Goal: Task Accomplishment & Management: Complete application form

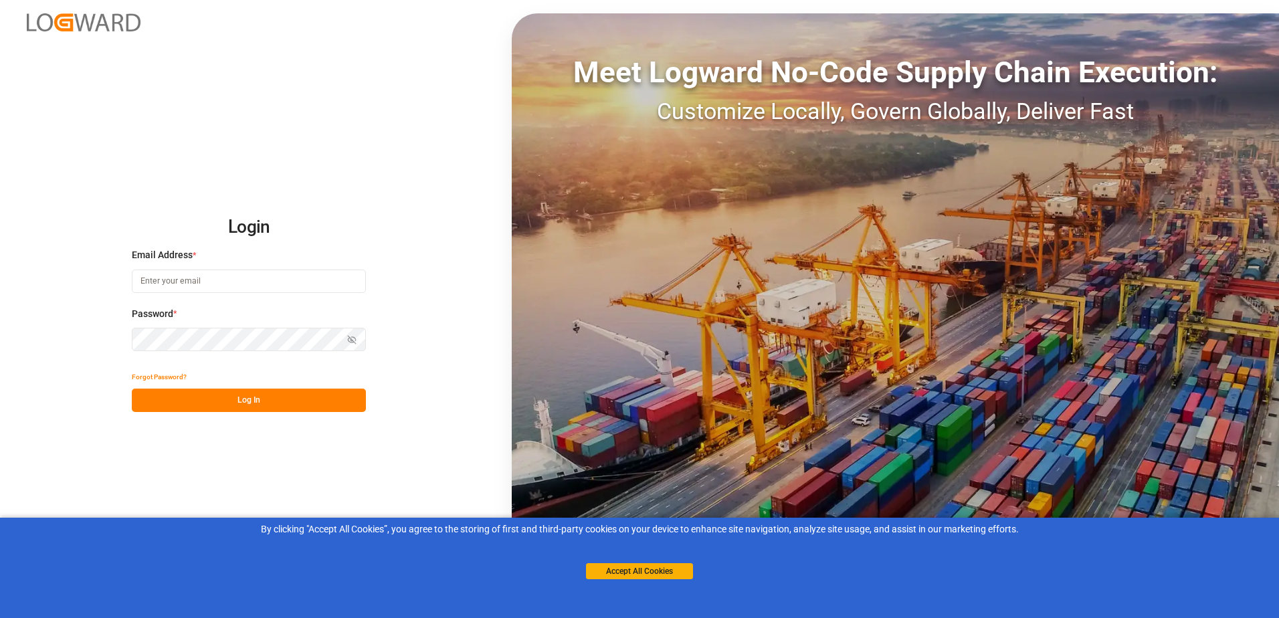
type input "[EMAIL_ADDRESS][DOMAIN_NAME]"
click at [243, 399] on button "Log In" at bounding box center [249, 400] width 234 height 23
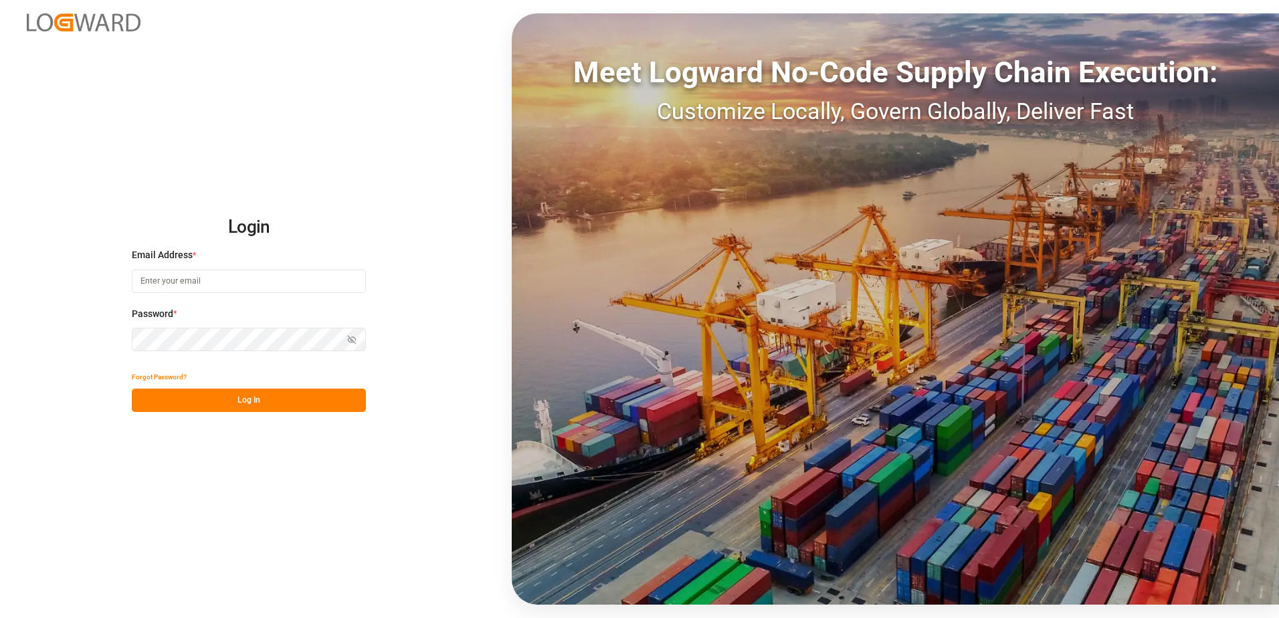
click at [222, 284] on input at bounding box center [249, 281] width 234 height 23
type input "[EMAIL_ADDRESS][DOMAIN_NAME]"
click at [294, 401] on button "Log In" at bounding box center [249, 400] width 234 height 23
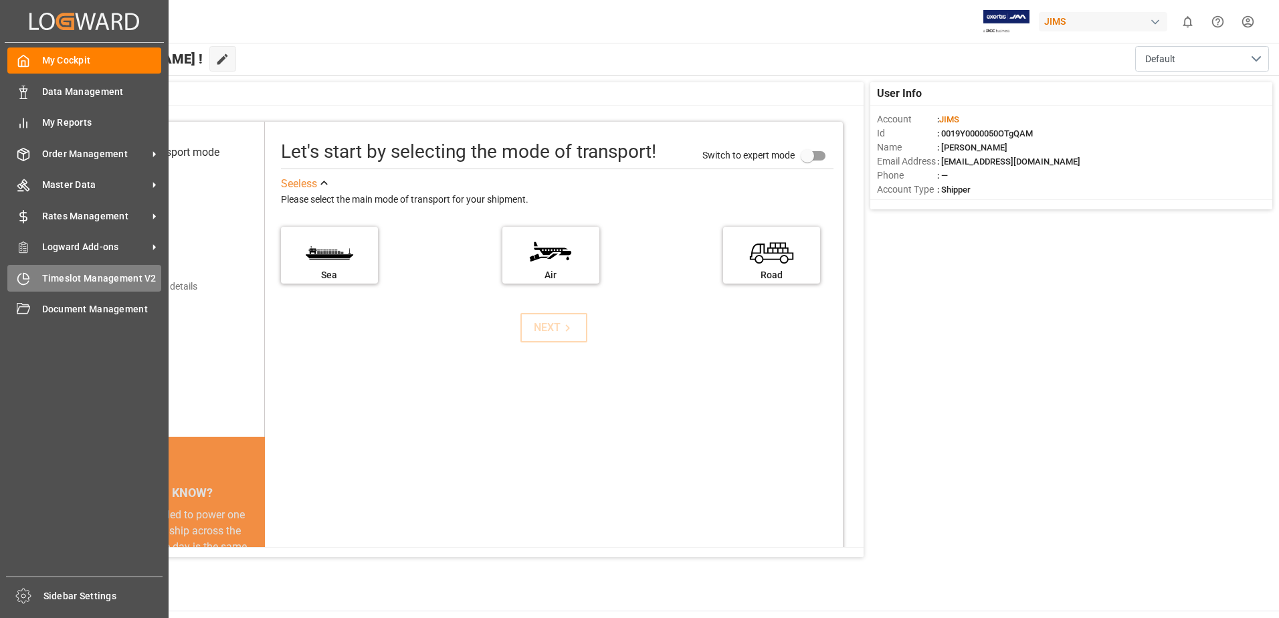
click at [82, 276] on span "Timeslot Management V2" at bounding box center [102, 279] width 120 height 14
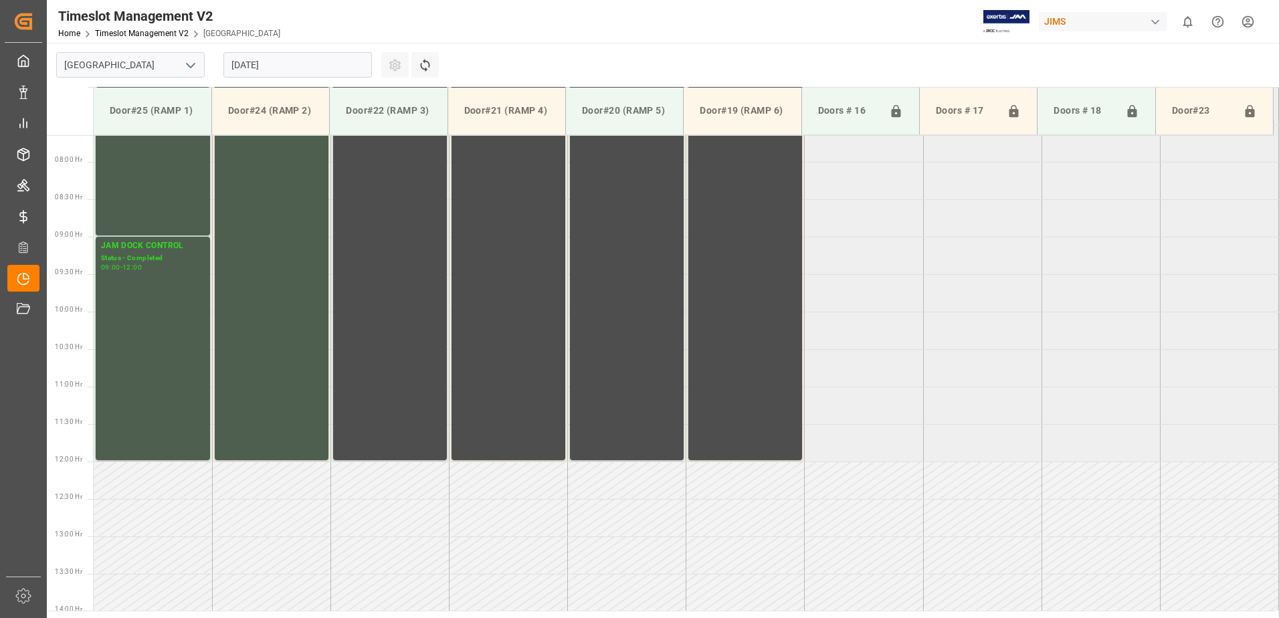
scroll to position [591, 0]
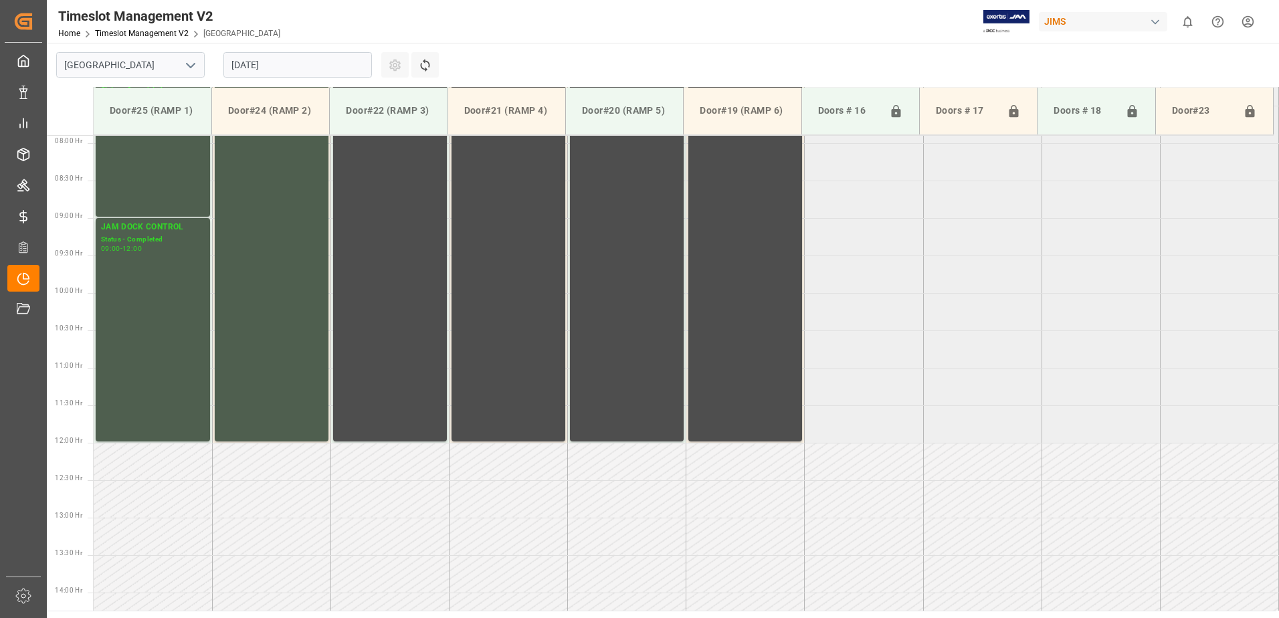
click at [298, 68] on input "19.08.2025" at bounding box center [297, 64] width 148 height 25
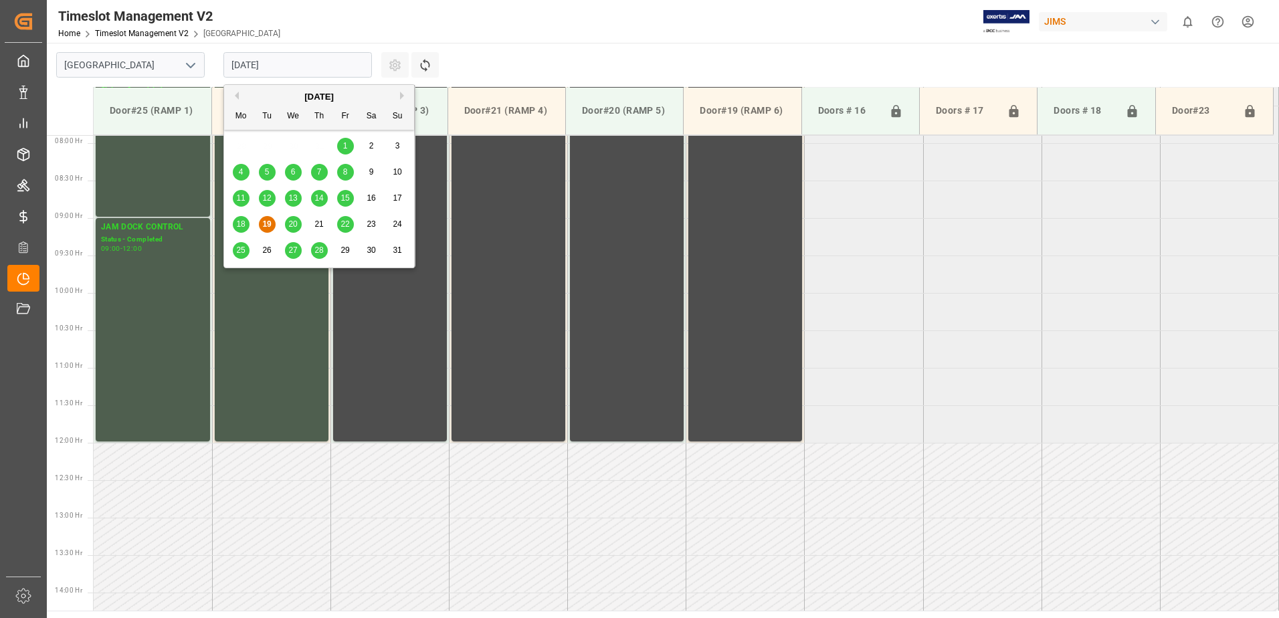
click at [295, 223] on span "20" at bounding box center [292, 223] width 9 height 9
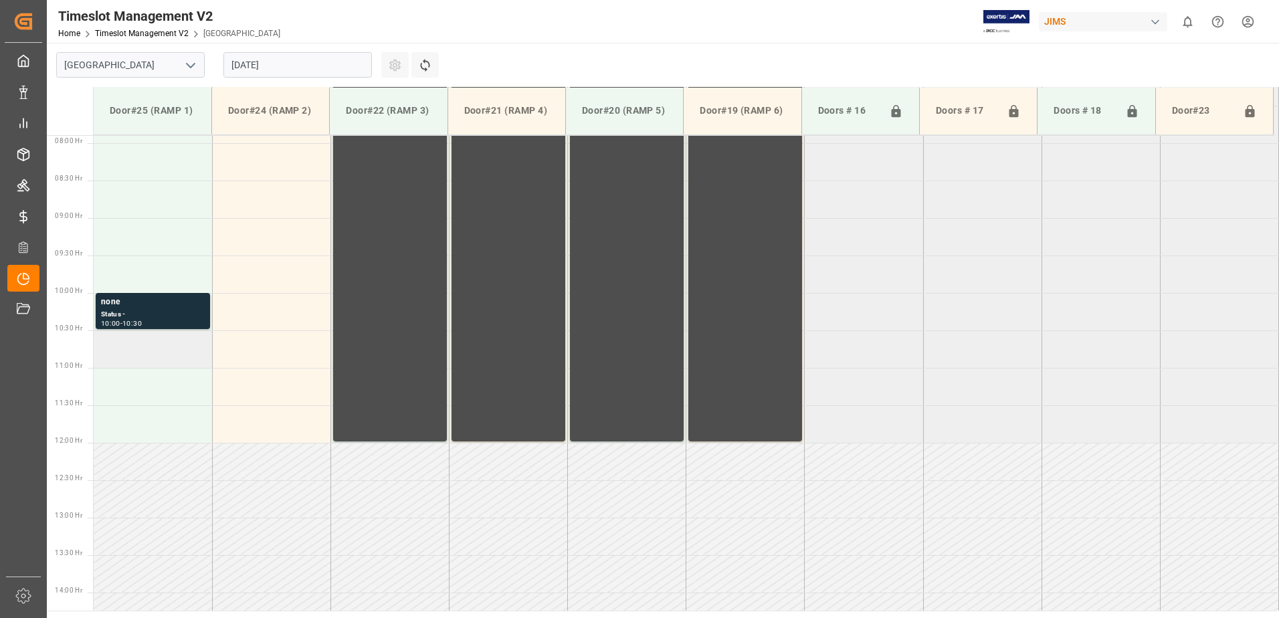
click at [146, 362] on td at bounding box center [153, 348] width 118 height 37
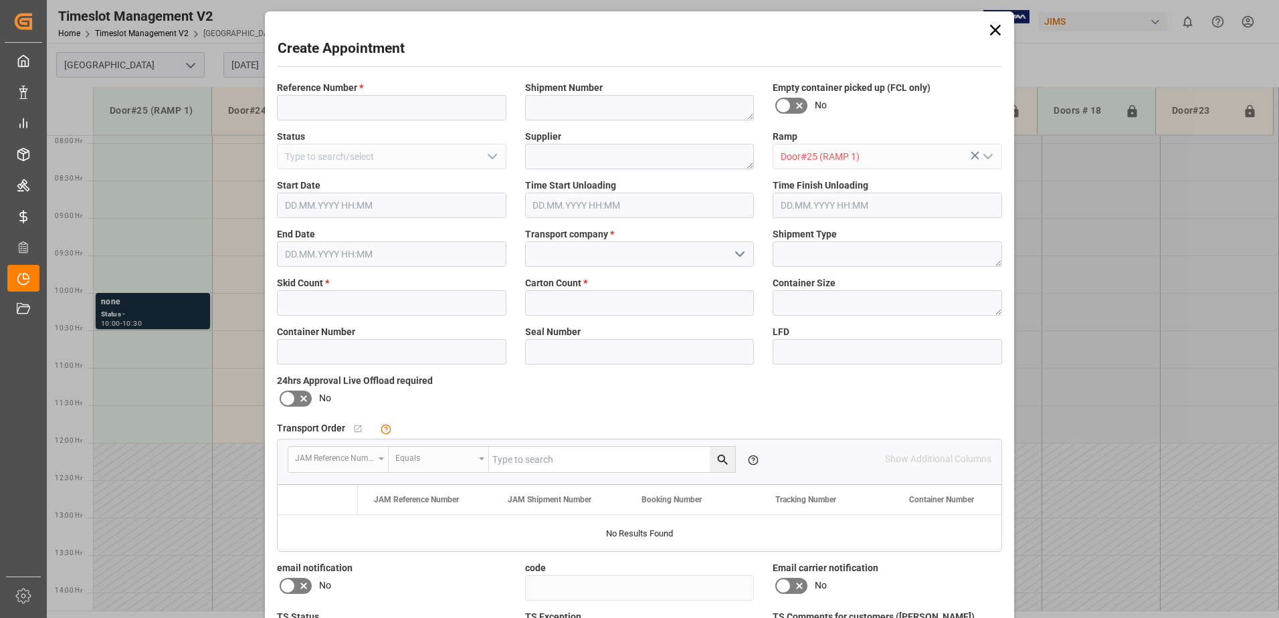
type input "20.08.2025 10:30"
type input "20.08.2025 11:00"
click at [360, 106] on input at bounding box center [391, 107] width 229 height 25
paste input "#77-10506-US"
click at [288, 110] on input "#77-10506-US" at bounding box center [391, 107] width 229 height 25
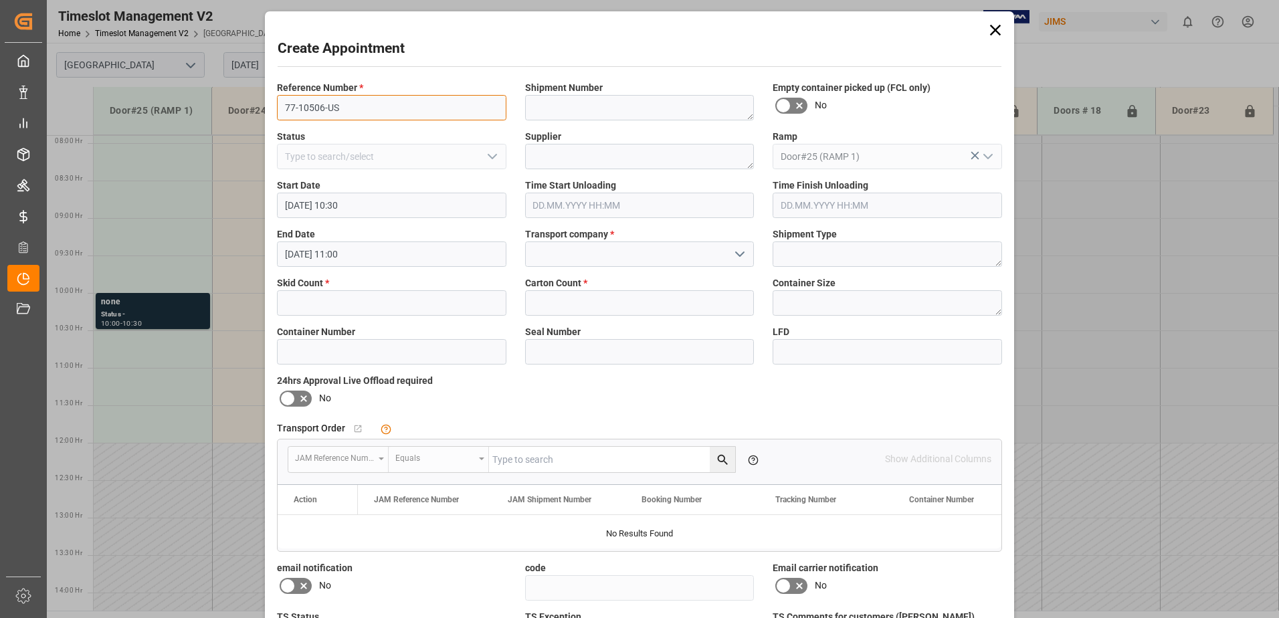
type input "77-10506-US"
click at [580, 146] on textarea at bounding box center [639, 156] width 229 height 25
click at [552, 158] on textarea at bounding box center [639, 156] width 229 height 25
paste textarea "PEERLESS AV FXFD"
type textarea "PEERLESS AV FXFD"
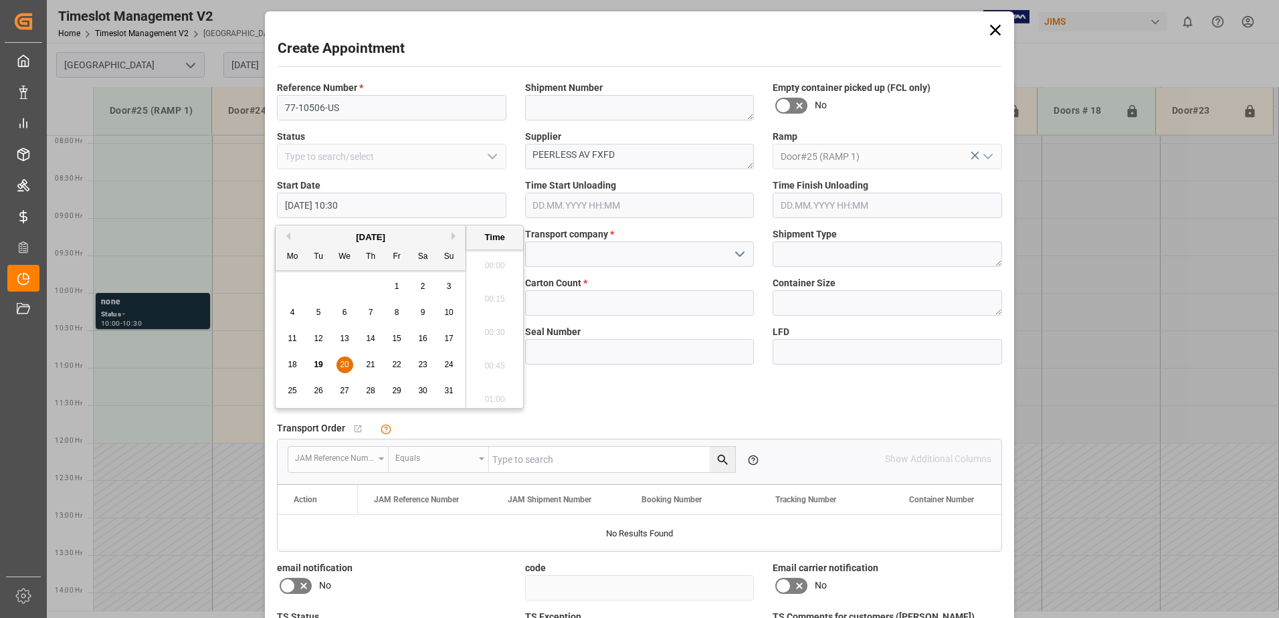
scroll to position [1342, 0]
click at [661, 78] on div "Shipment Number" at bounding box center [640, 100] width 248 height 49
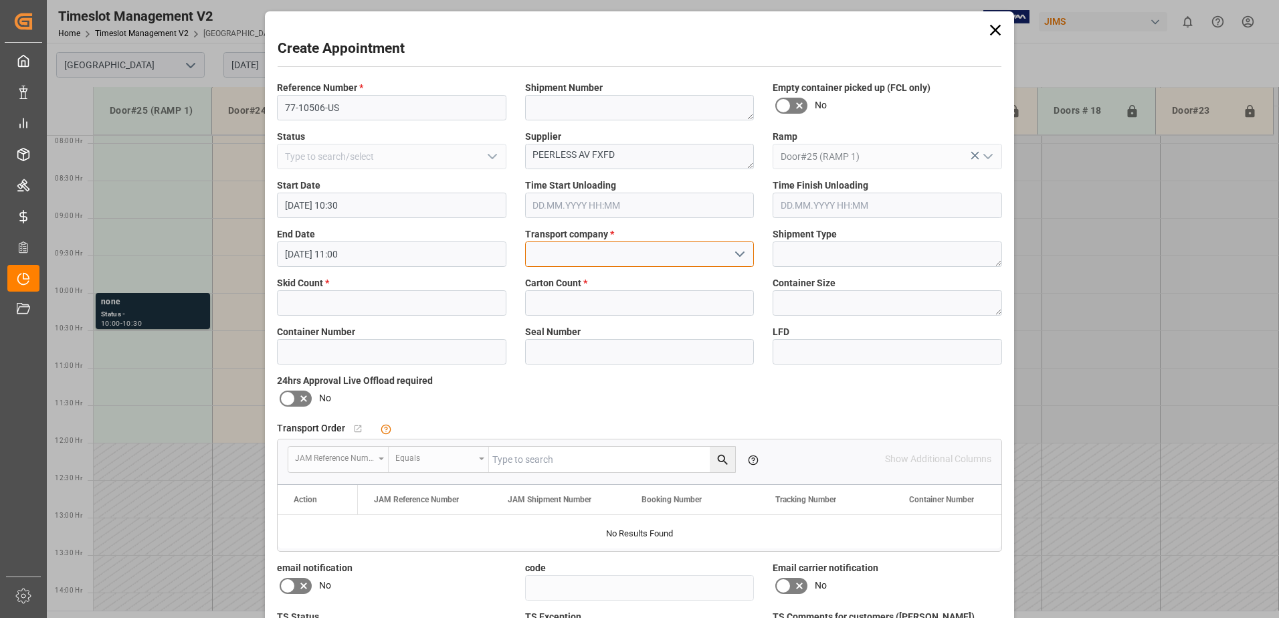
click at [609, 261] on input at bounding box center [639, 253] width 229 height 25
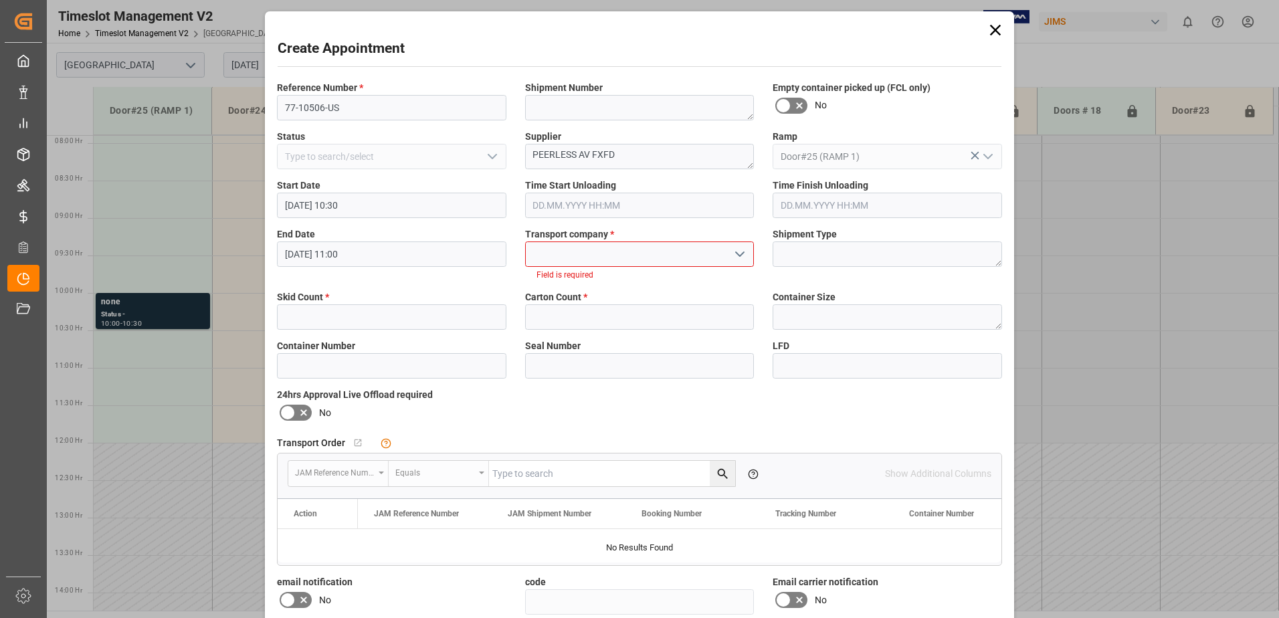
click at [738, 253] on icon "open menu" at bounding box center [740, 254] width 16 height 16
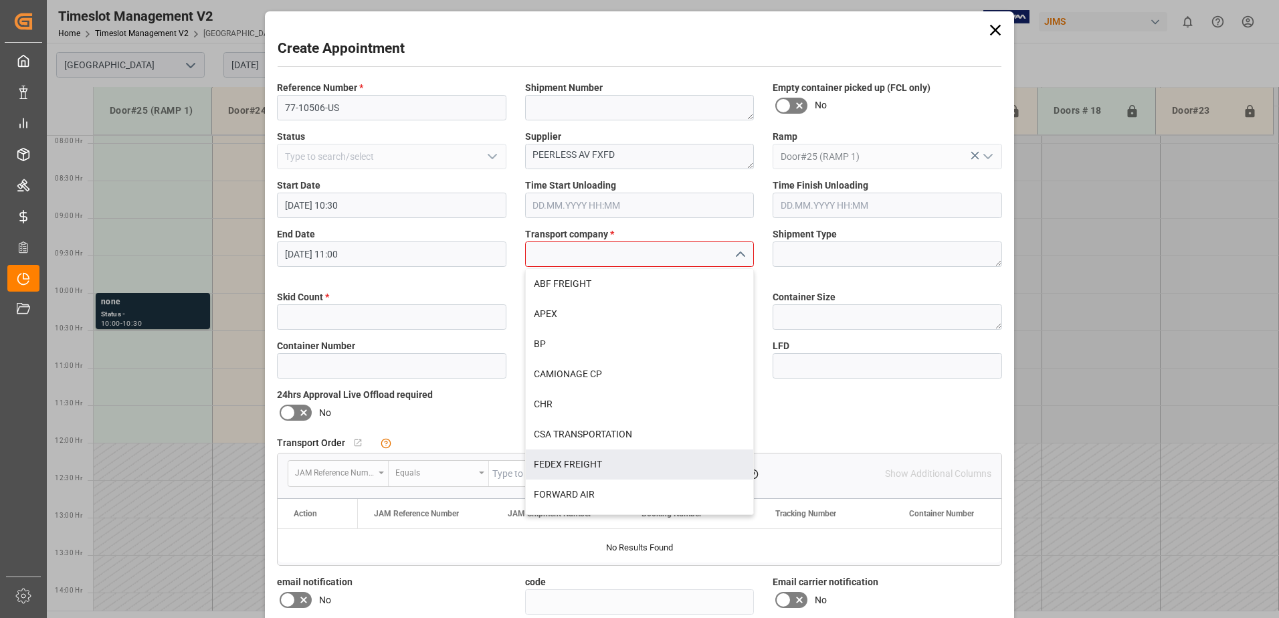
drag, startPoint x: 606, startPoint y: 464, endPoint x: 428, endPoint y: 391, distance: 192.2
click at [606, 465] on div "FEDEX FREIGHT" at bounding box center [640, 464] width 228 height 30
type input "FEDEX FREIGHT"
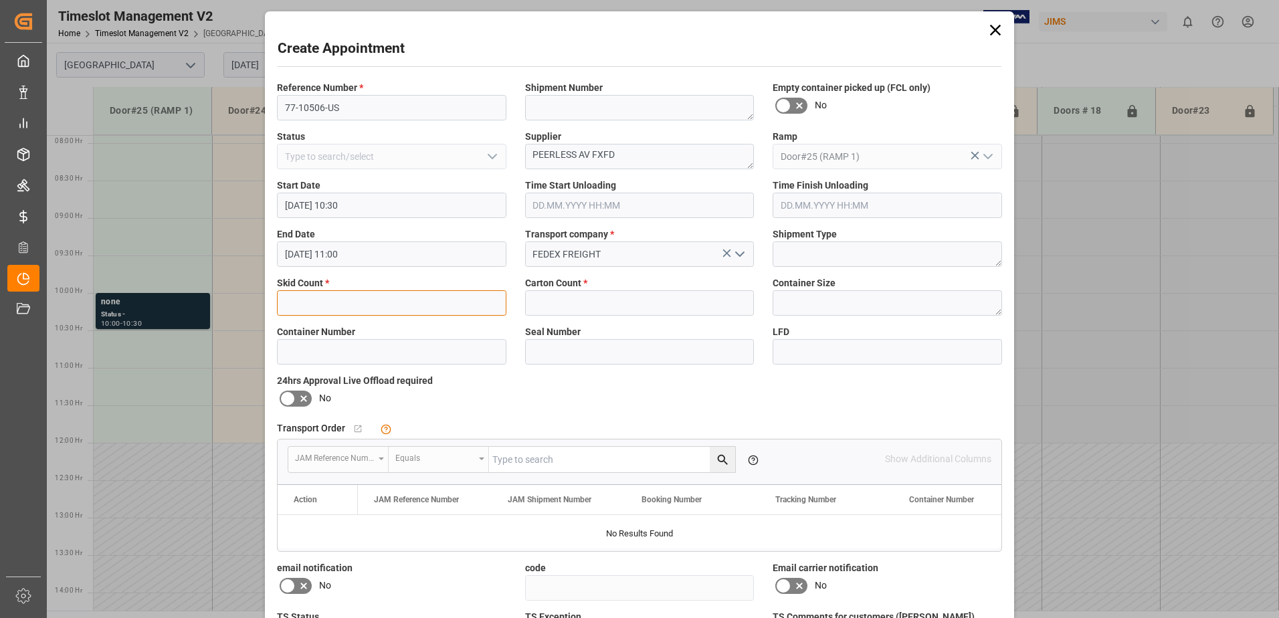
click at [362, 305] on input "text" at bounding box center [391, 302] width 229 height 25
type input "1"
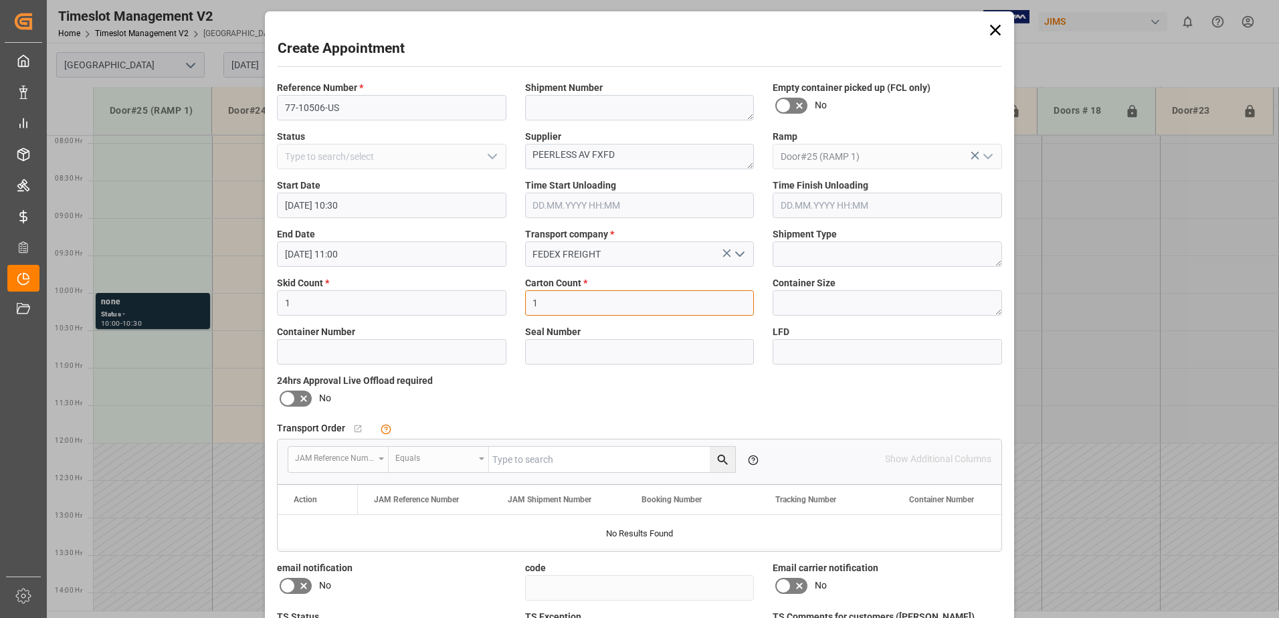
type input "1"
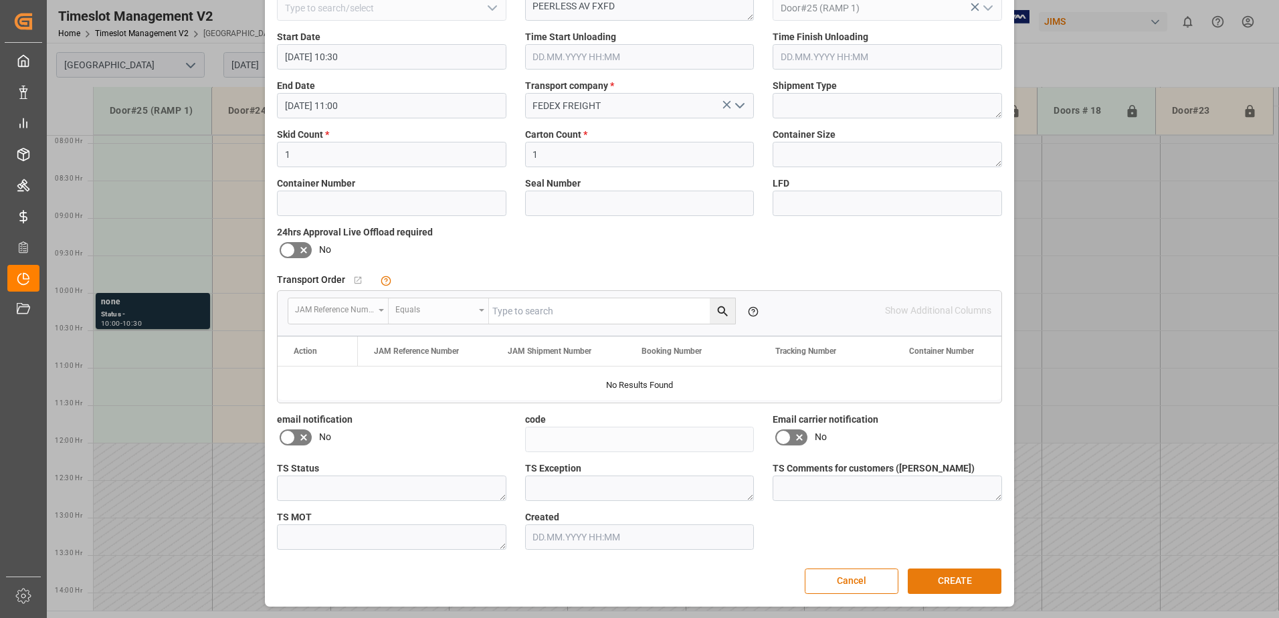
click at [925, 582] on button "CREATE" at bounding box center [954, 580] width 94 height 25
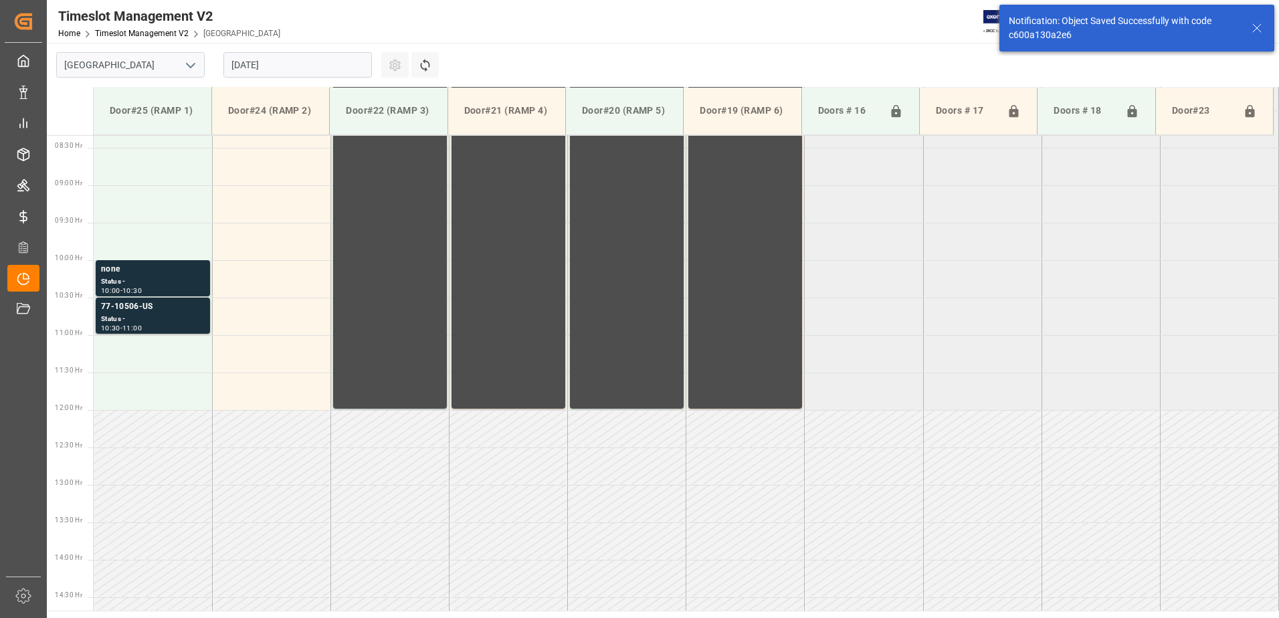
scroll to position [666, 0]
